Goal: Information Seeking & Learning: Learn about a topic

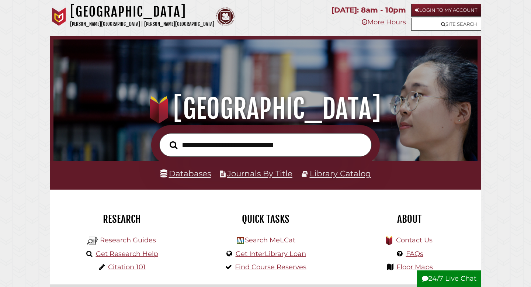
scroll to position [140, 420]
click at [201, 156] on input "text" at bounding box center [265, 145] width 212 height 24
click at [201, 152] on input "text" at bounding box center [265, 145] width 212 height 24
type input "**********"
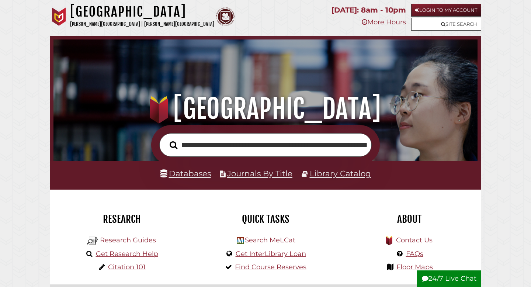
click at [166, 139] on button "Search" at bounding box center [173, 145] width 15 height 12
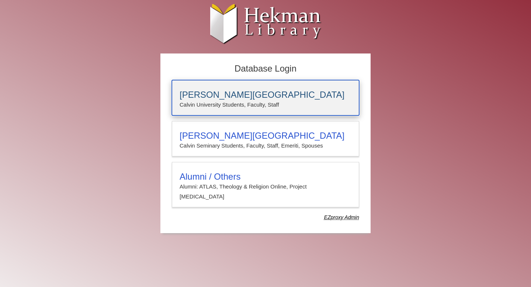
click at [256, 96] on h3 "[PERSON_NAME][GEOGRAPHIC_DATA]" at bounding box center [266, 95] width 172 height 10
